Goal: Transaction & Acquisition: Purchase product/service

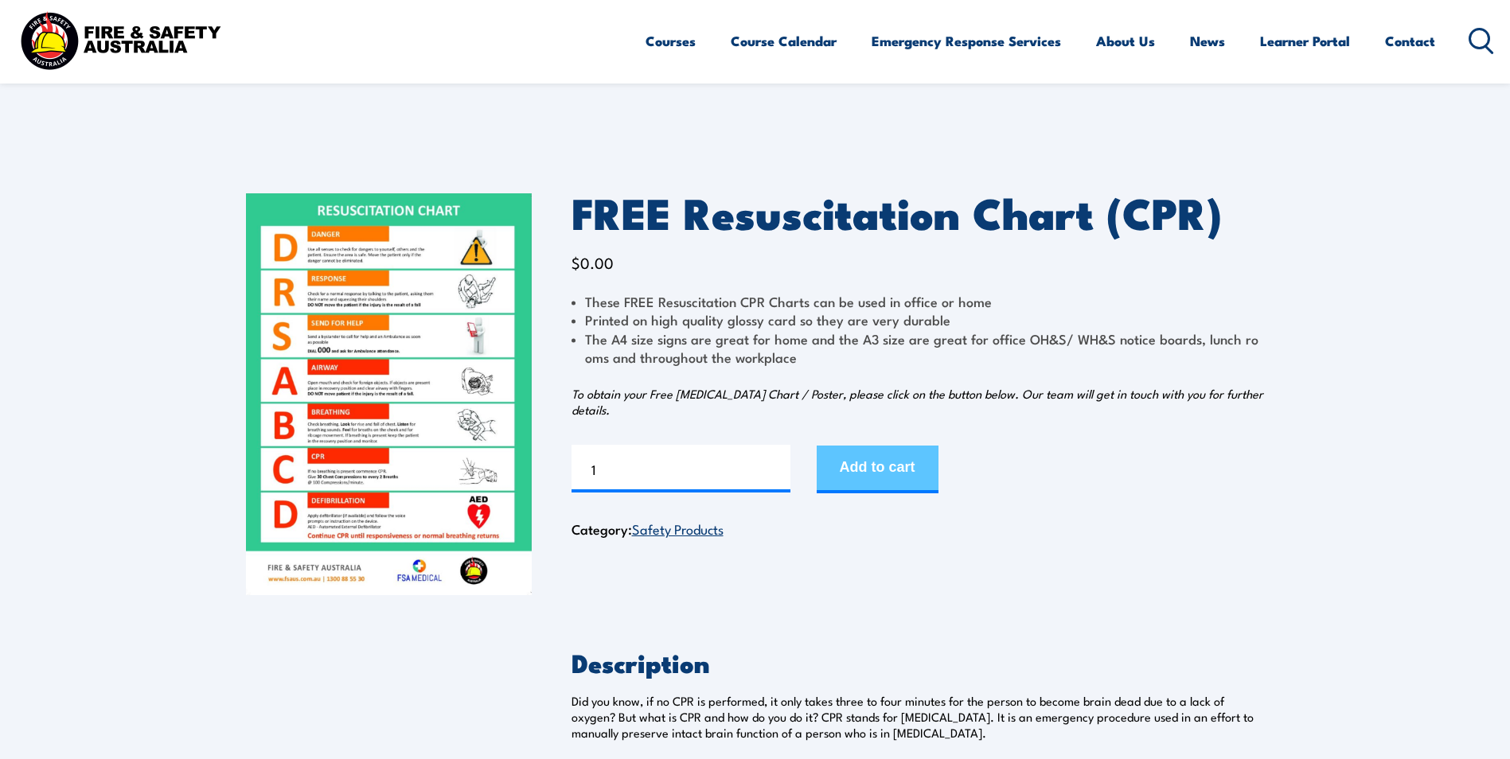
click at [868, 454] on button "Add to cart" at bounding box center [878, 470] width 122 height 48
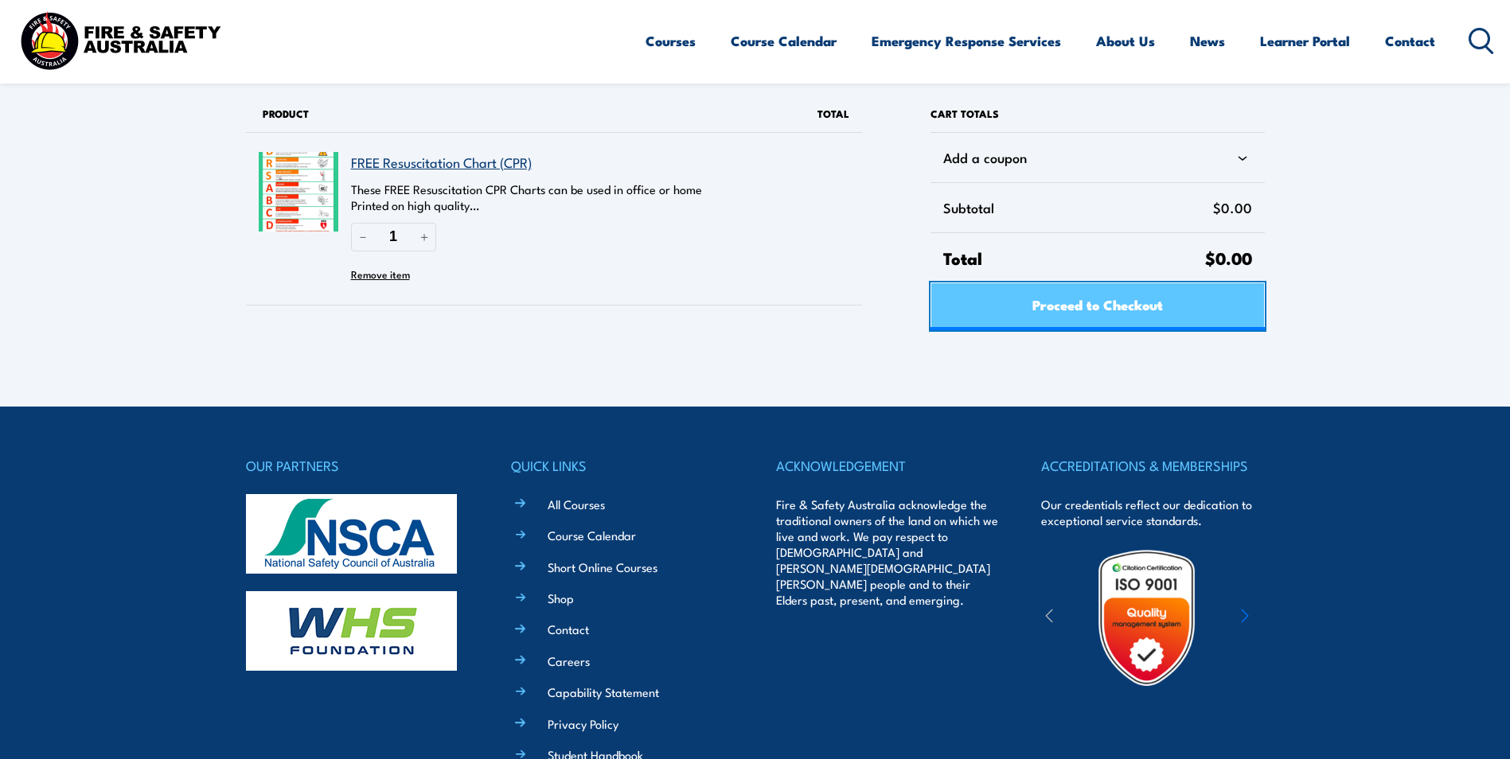
click at [1019, 318] on link "Proceed to Checkout" at bounding box center [1098, 307] width 334 height 48
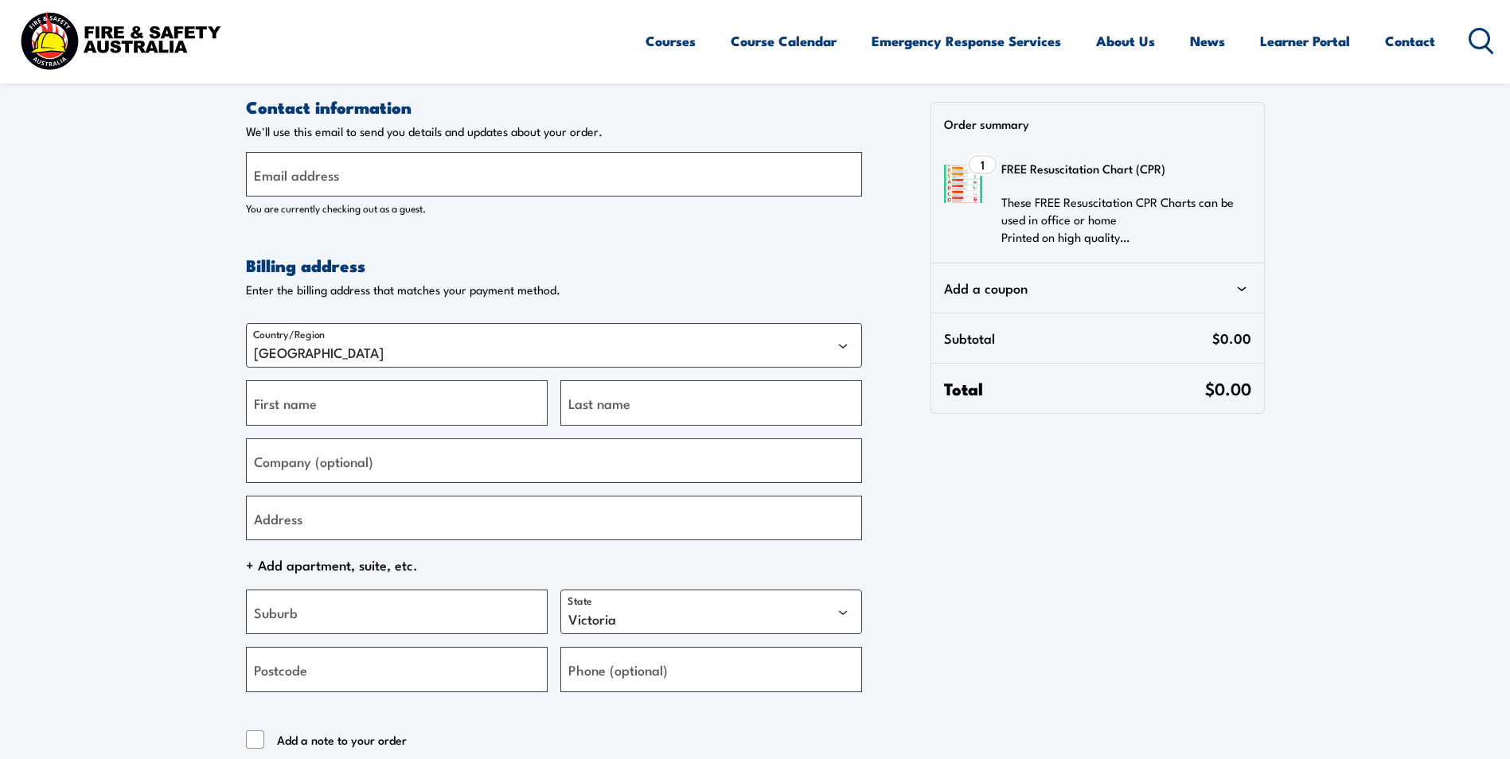
select select "VIC"
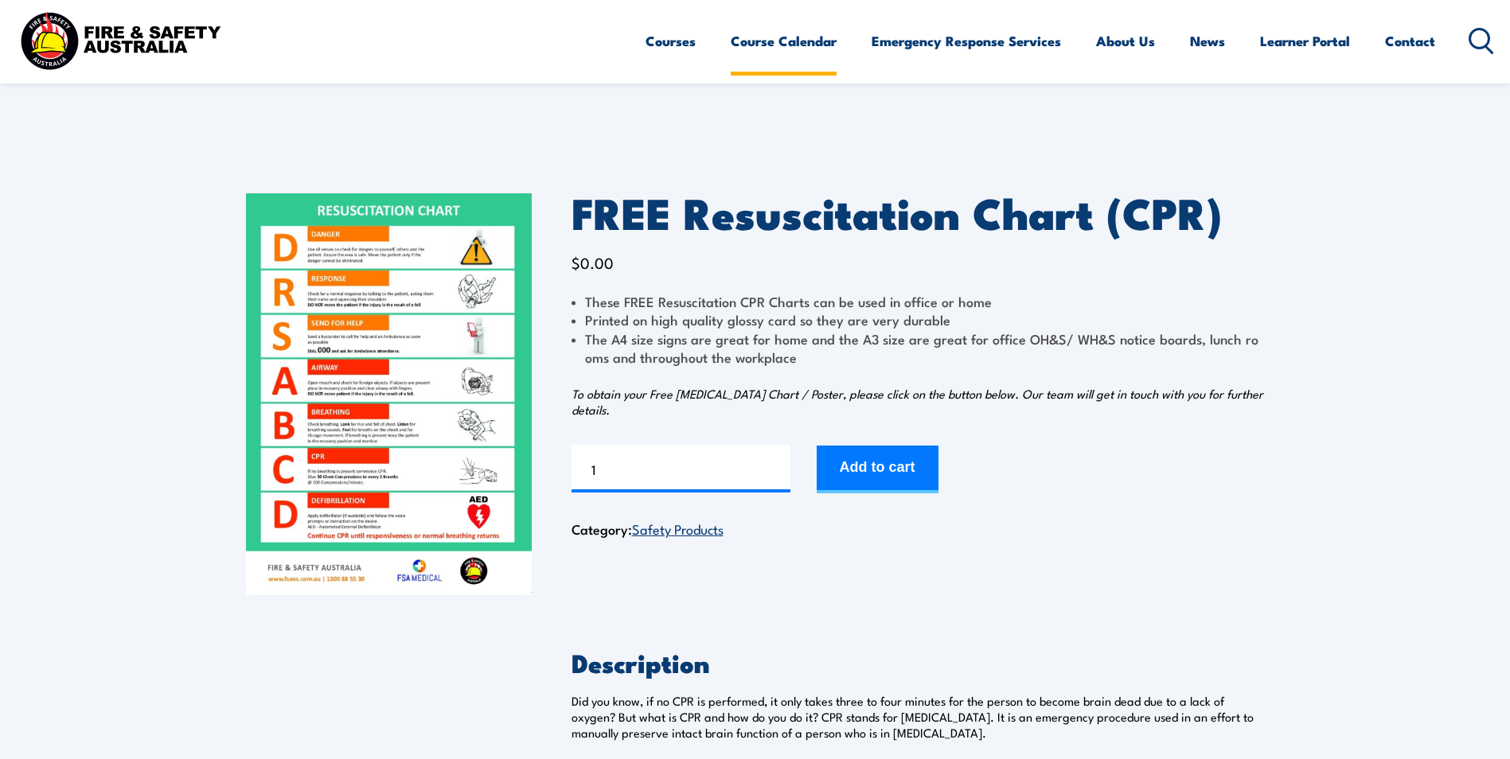
click at [799, 44] on link "Course Calendar" at bounding box center [784, 41] width 106 height 42
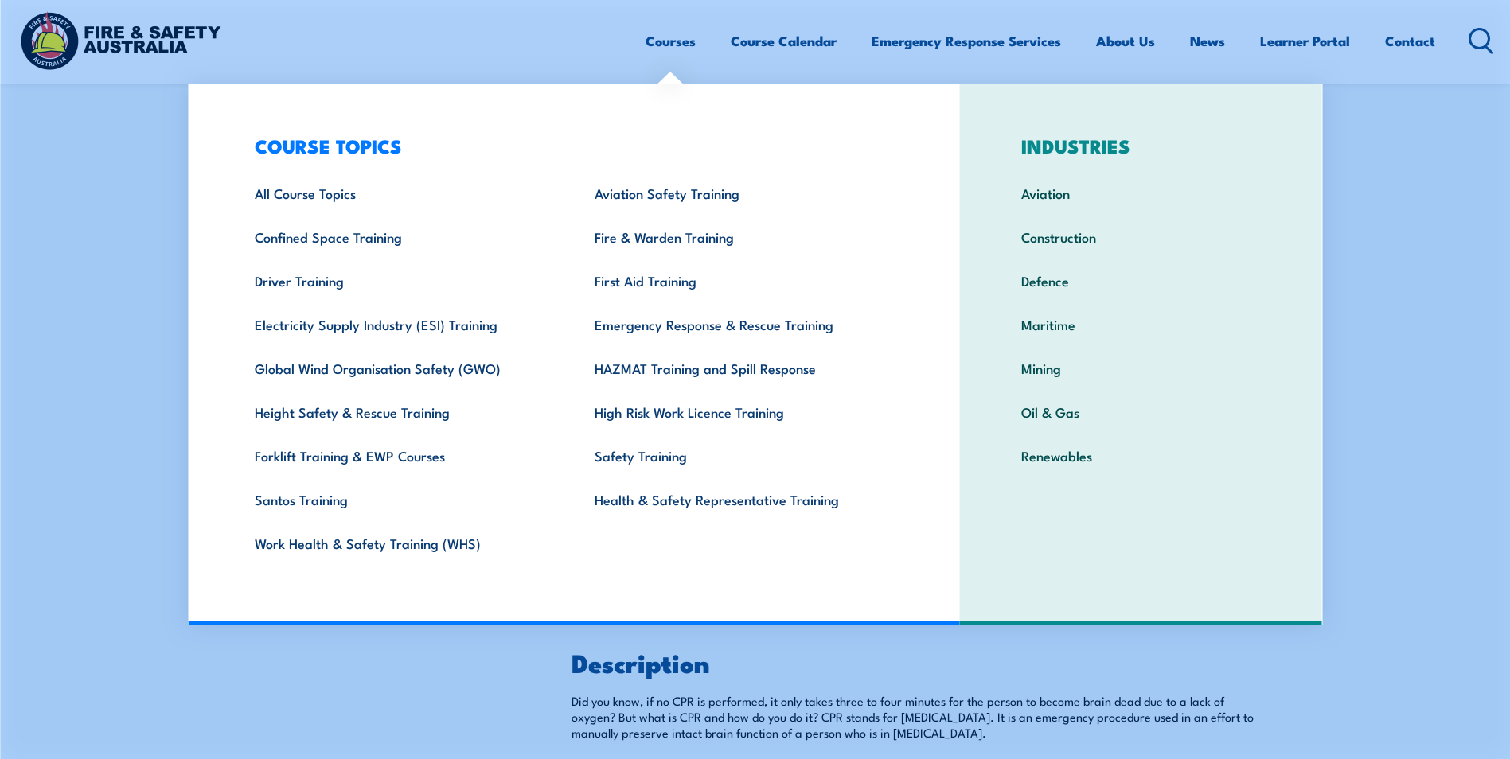
click at [669, 45] on link "Courses" at bounding box center [671, 41] width 50 height 42
click at [658, 41] on link "Courses" at bounding box center [671, 41] width 50 height 42
click at [337, 455] on link "Forklift Training & EWP Courses" at bounding box center [400, 456] width 340 height 44
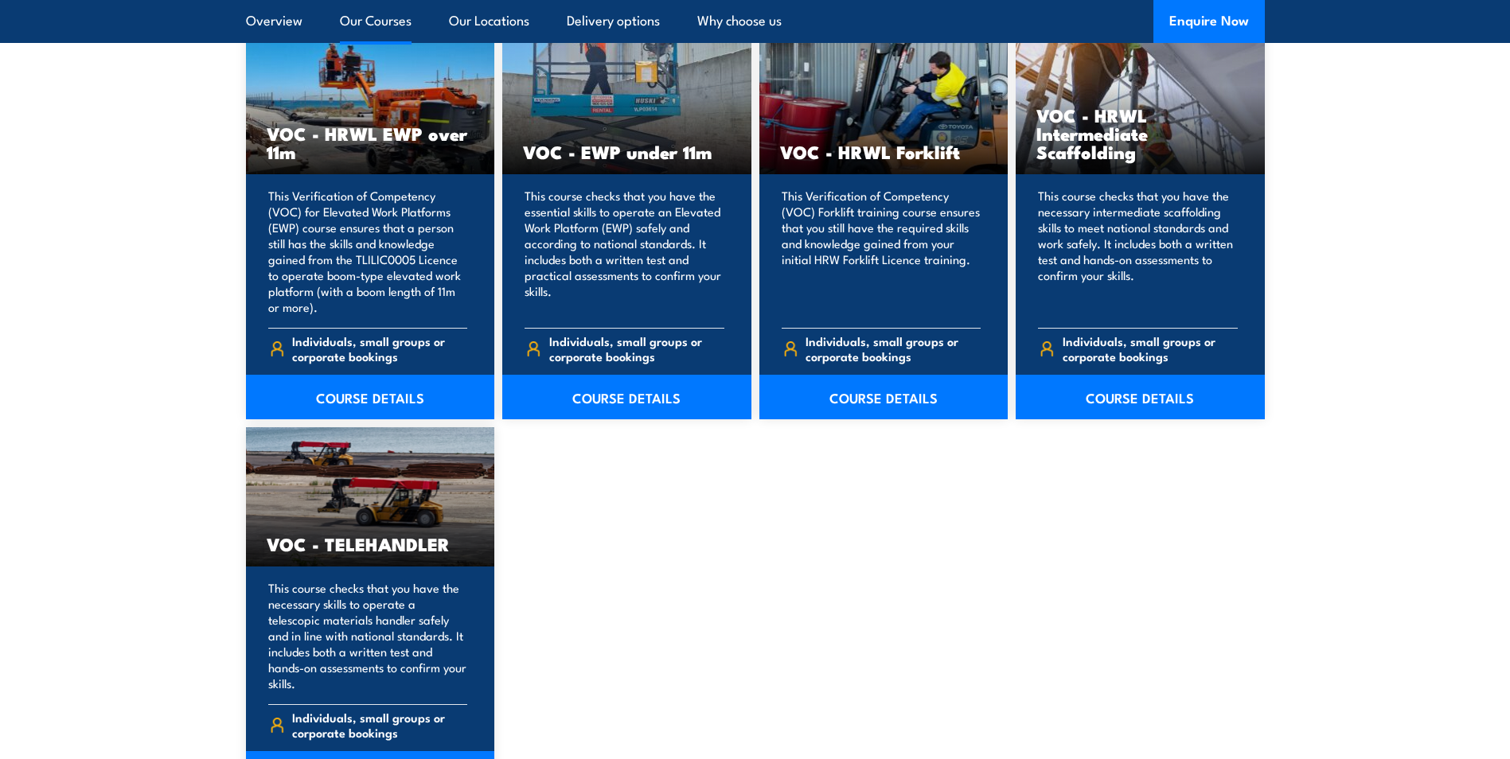
scroll to position [2149, 0]
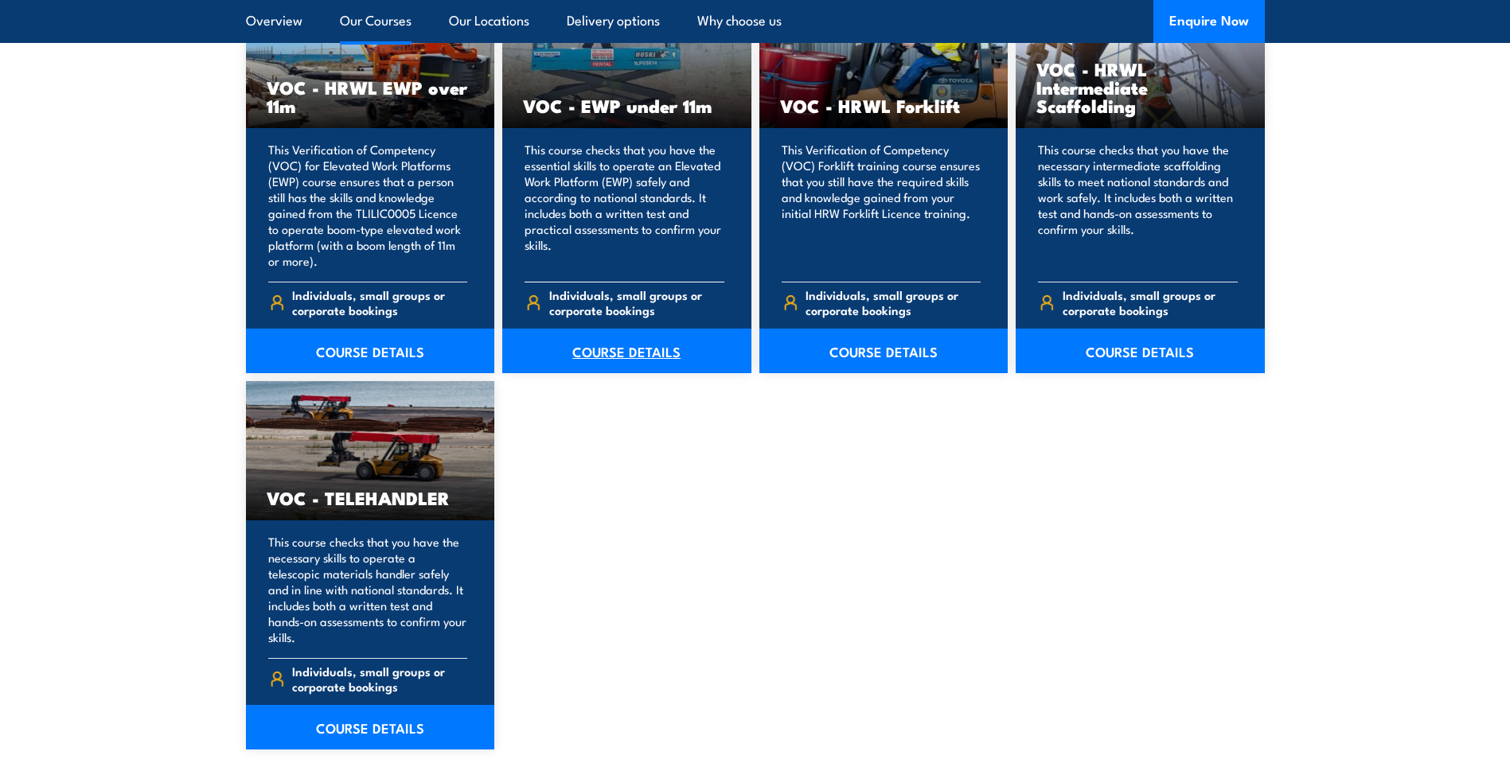
click at [585, 361] on link "COURSE DETAILS" at bounding box center [626, 351] width 249 height 45
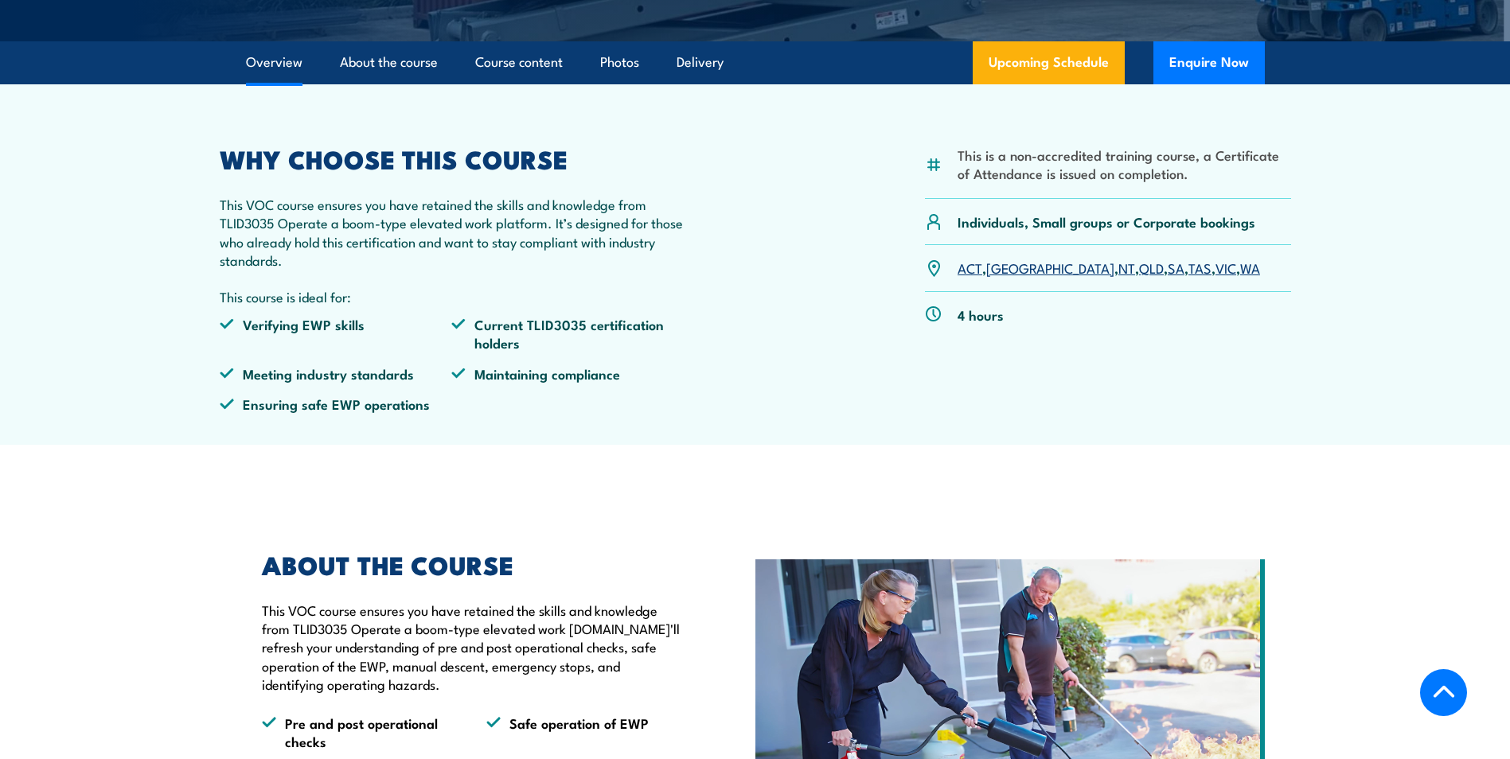
scroll to position [398, 0]
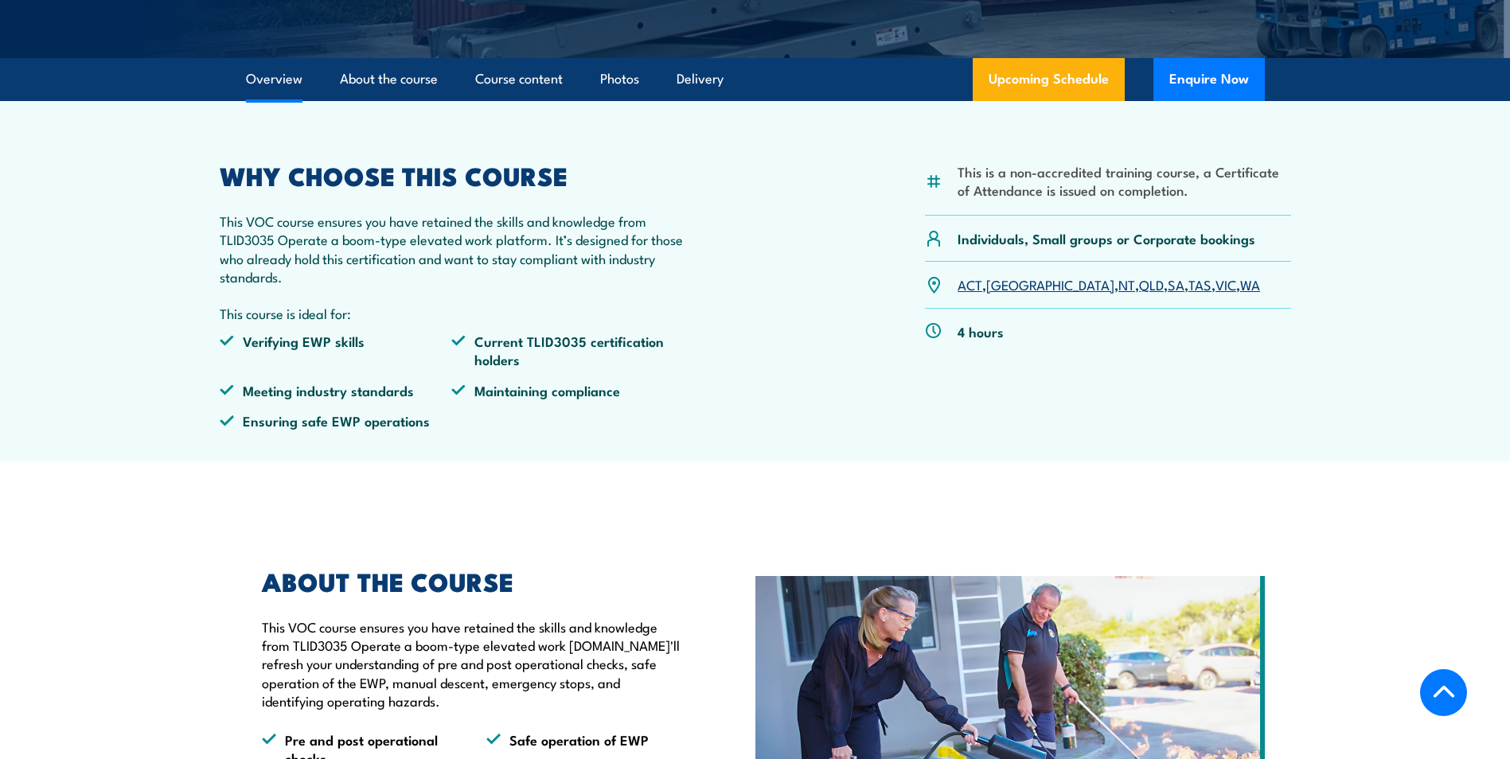
click at [1216, 282] on link "VIC" at bounding box center [1226, 284] width 21 height 19
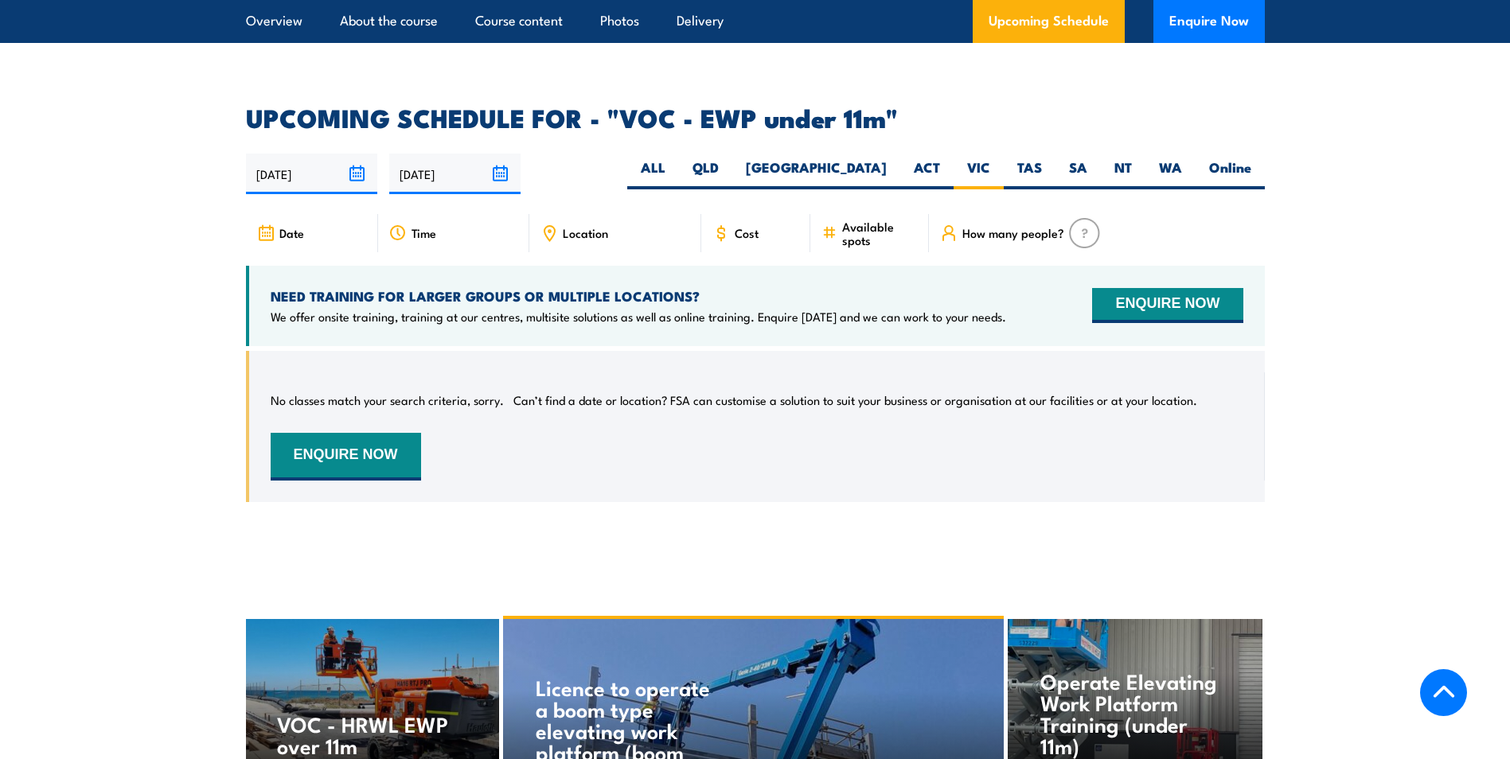
scroll to position [2195, 0]
